Goal: Transaction & Acquisition: Purchase product/service

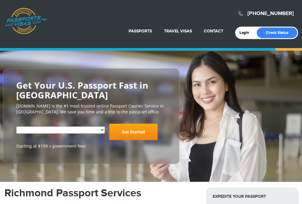
select select "**********"
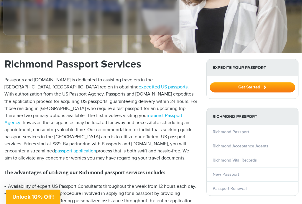
scroll to position [156, 0]
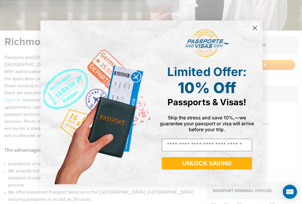
click at [258, 32] on circle "Close dialog" at bounding box center [254, 28] width 10 height 10
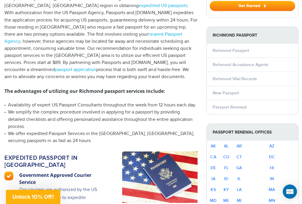
scroll to position [234, 0]
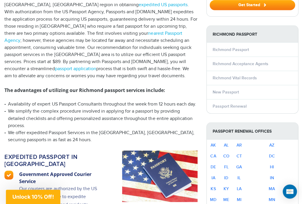
click at [264, 88] on li "New Passport" at bounding box center [251, 92] width 91 height 14
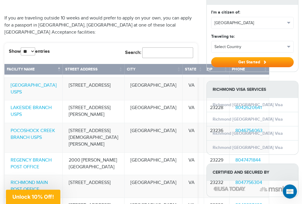
scroll to position [538, 0]
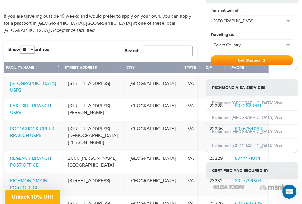
click at [281, 71] on aside "Expedite Your Passport Get Started Richmond Passport Richmond Passport Richmond…" at bounding box center [251, 2] width 100 height 658
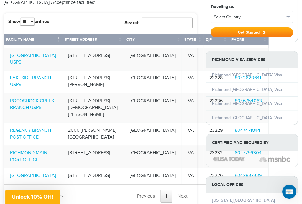
scroll to position [565, 0]
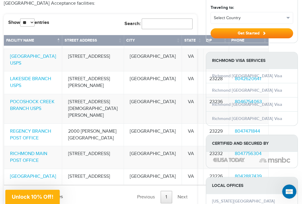
click at [22, 76] on link "LAKESIDE BRANCH USPS" at bounding box center [31, 82] width 41 height 12
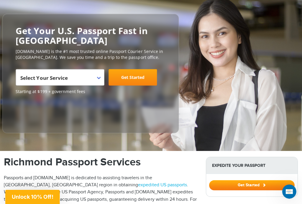
scroll to position [54, 0]
click at [93, 73] on span "Select Your Service" at bounding box center [60, 80] width 78 height 17
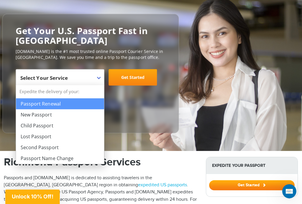
select select "**********"
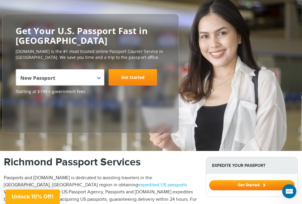
click at [151, 75] on link "Get Started" at bounding box center [133, 77] width 48 height 17
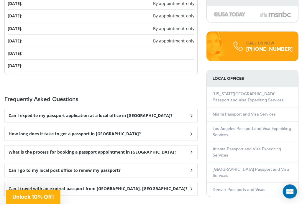
scroll to position [724, 0]
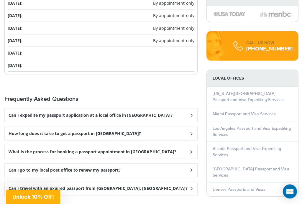
click at [193, 111] on div "Can I expedite my passport application at a local office in Richmond?" at bounding box center [101, 115] width 192 height 13
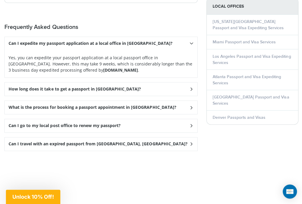
scroll to position [802, 0]
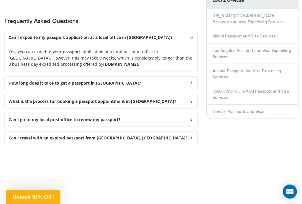
click at [191, 40] on icon at bounding box center [191, 37] width 4 height 6
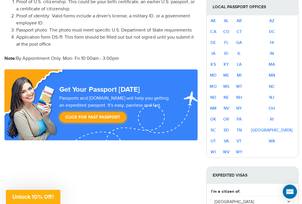
scroll to position [371, 0]
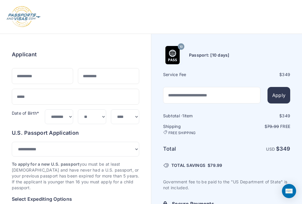
select select "***"
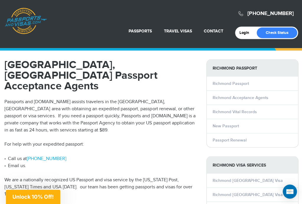
click at [277, 98] on li "Richmond Acceptance Agents" at bounding box center [251, 97] width 91 height 14
click at [264, 97] on link "Richmond Acceptance Agents" at bounding box center [240, 97] width 56 height 5
